Goal: Task Accomplishment & Management: Manage account settings

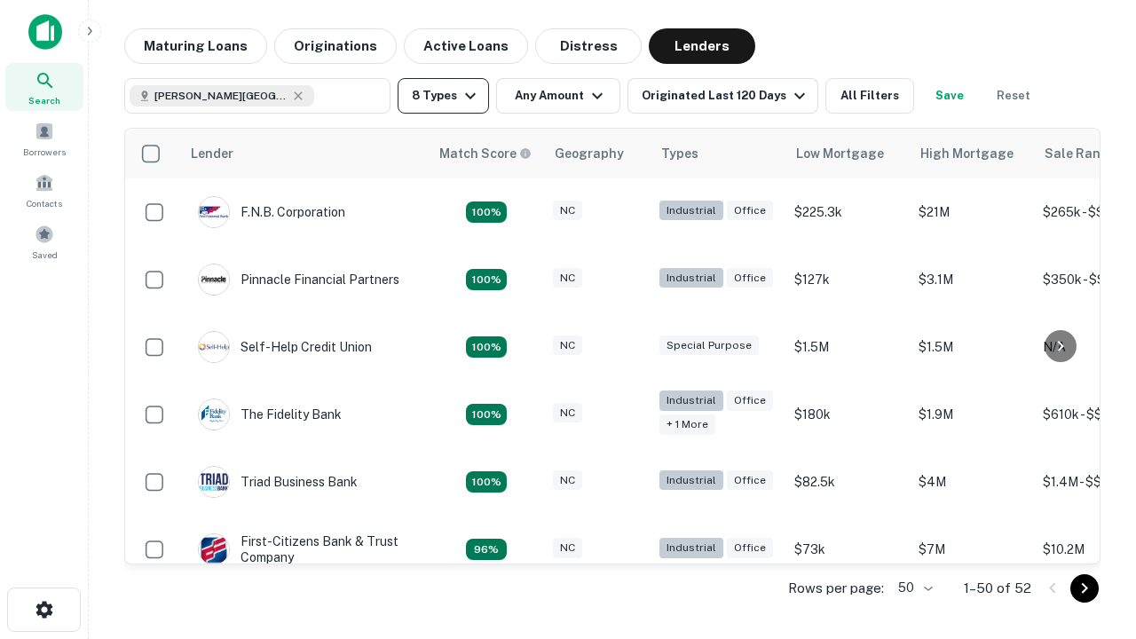
click at [443, 96] on button "8 Types" at bounding box center [443, 95] width 91 height 35
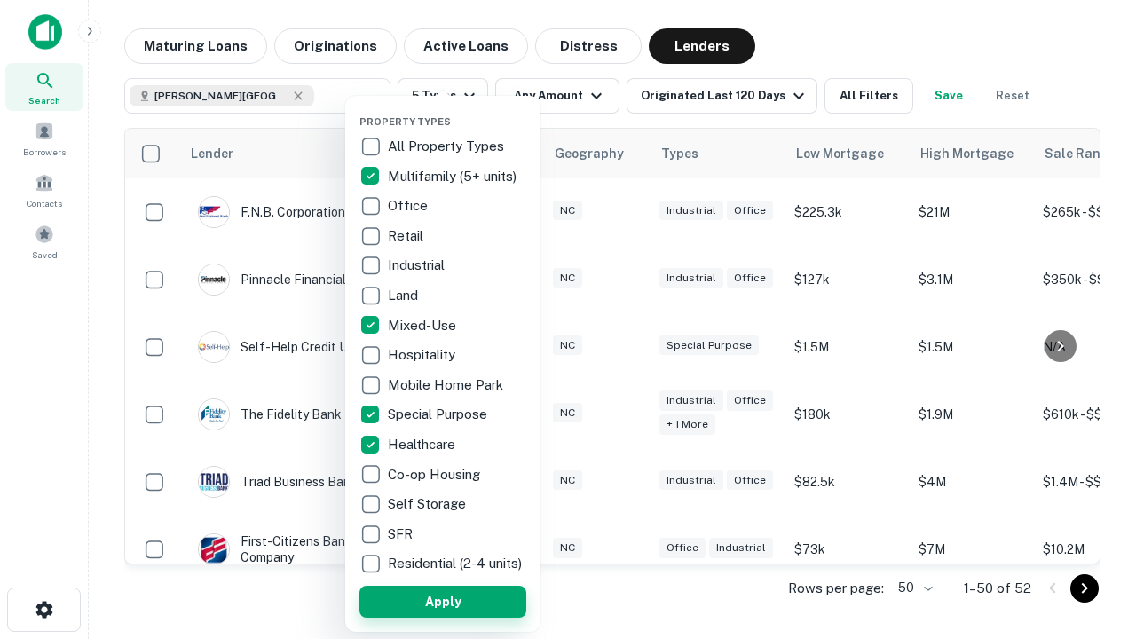
click at [443, 601] on button "Apply" at bounding box center [442, 602] width 167 height 32
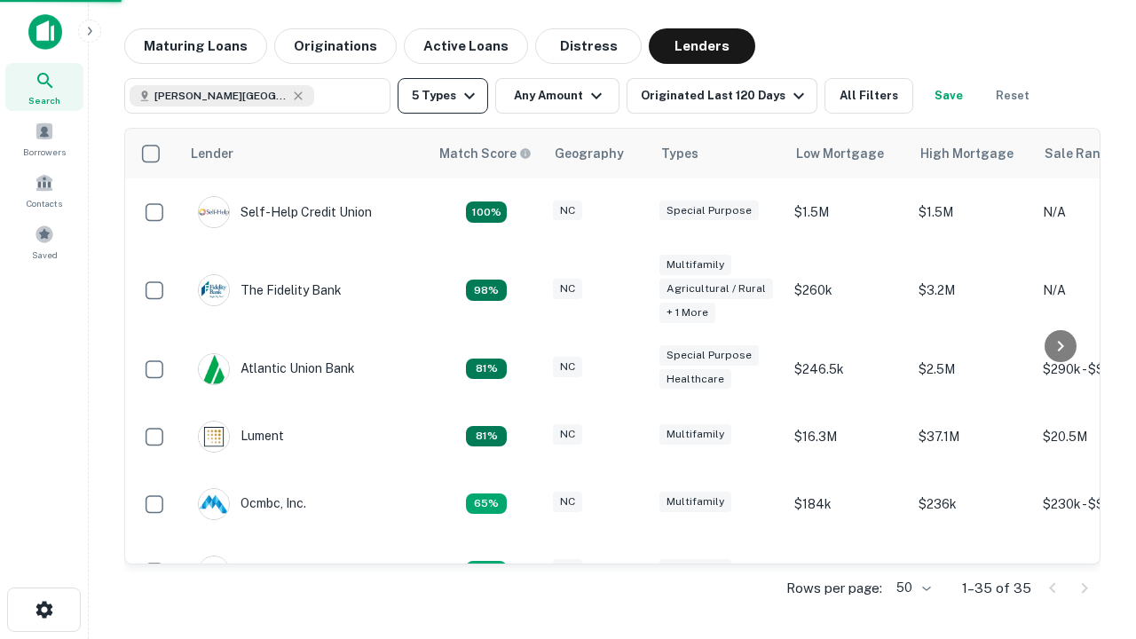
click at [443, 96] on button "5 Types" at bounding box center [443, 95] width 91 height 35
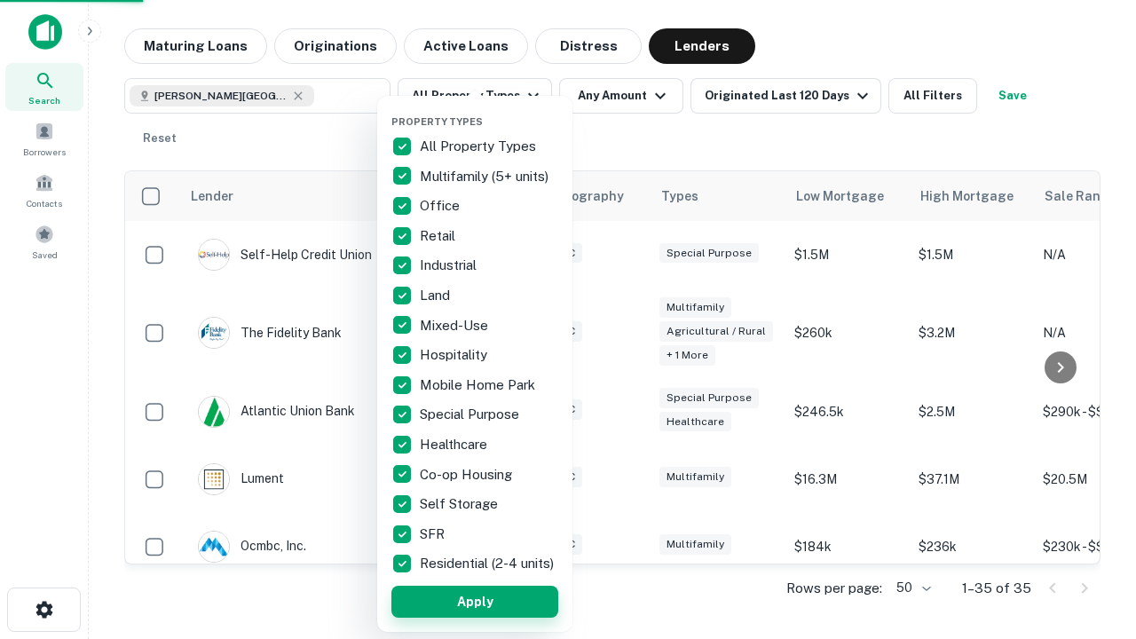
click at [475, 601] on button "Apply" at bounding box center [474, 602] width 167 height 32
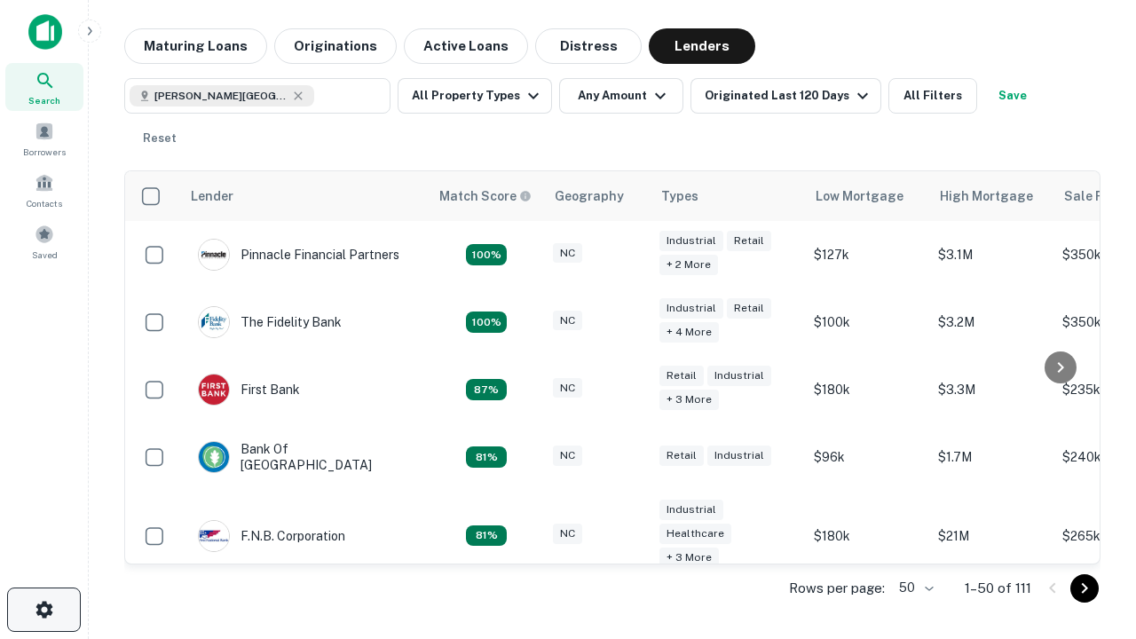
click at [43, 610] on icon "button" at bounding box center [44, 609] width 21 height 21
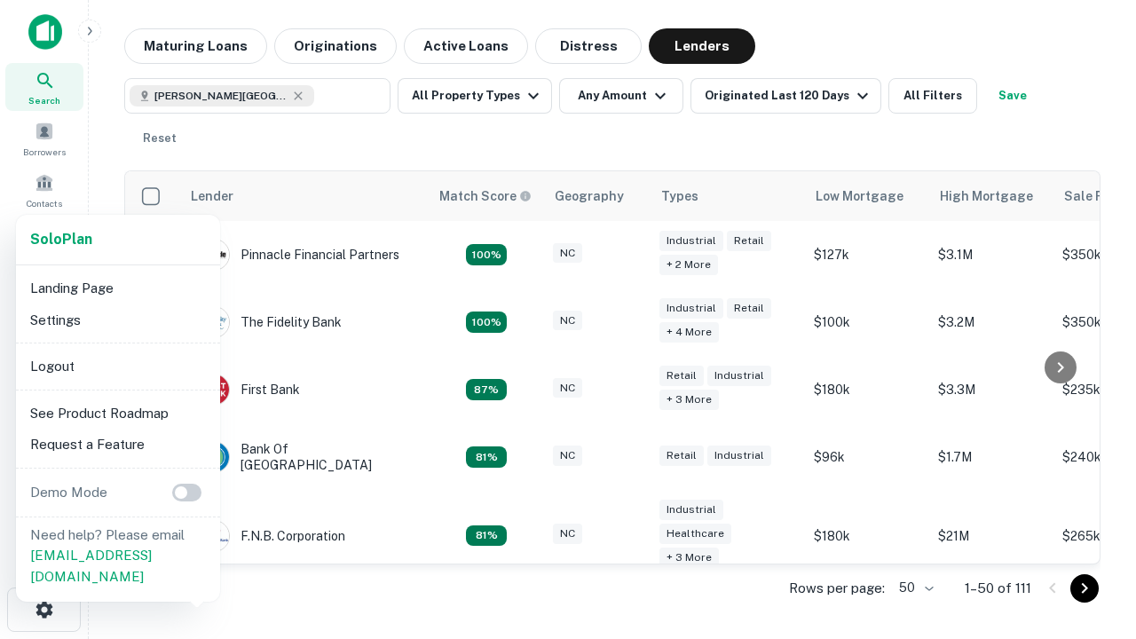
click at [117, 366] on li "Logout" at bounding box center [118, 367] width 190 height 32
